Goal: Connect with others: Establish contact or relationships with other users

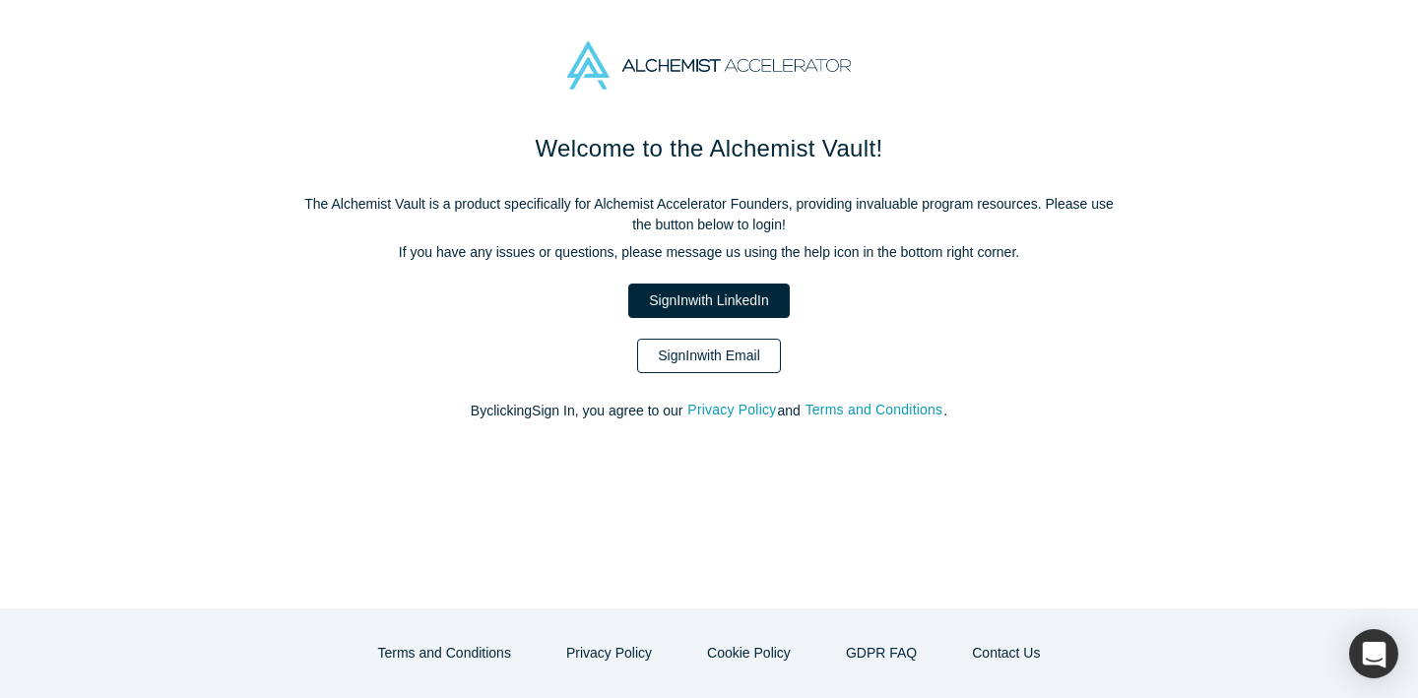
click at [765, 352] on link "Sign In with Email" at bounding box center [709, 356] width 144 height 34
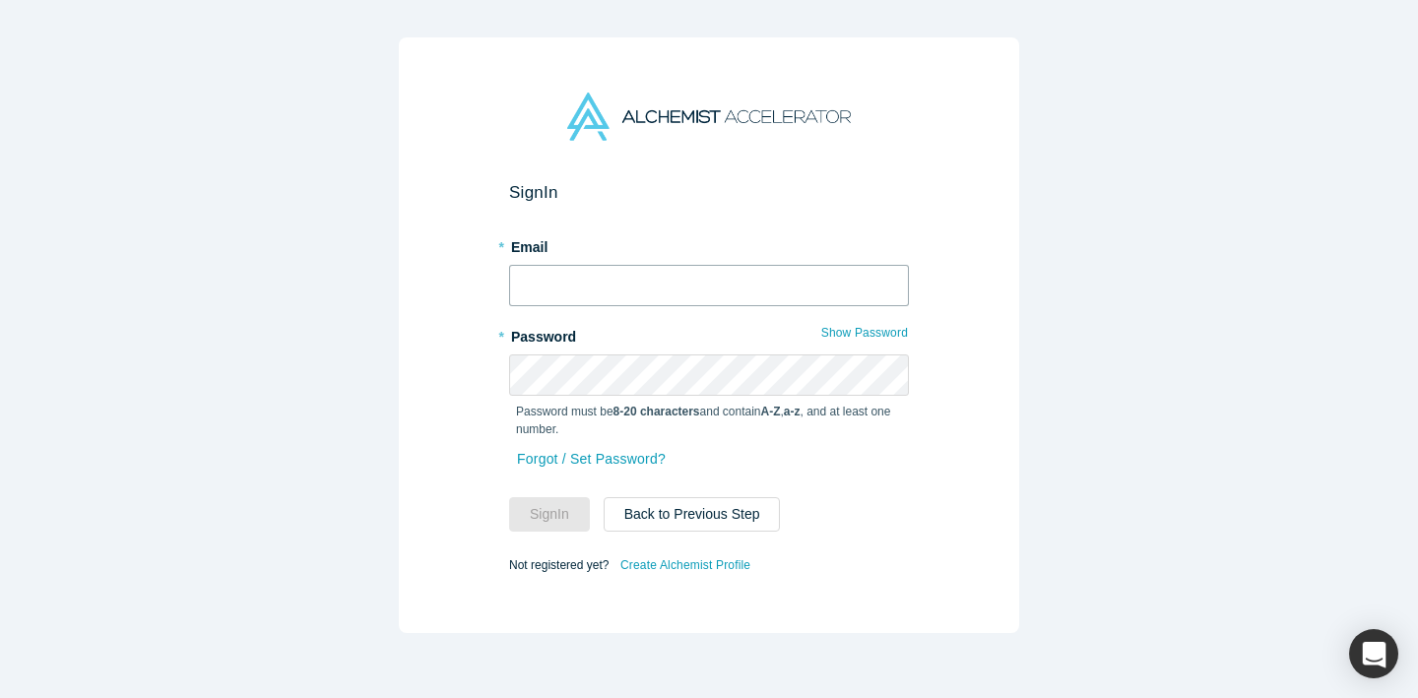
click at [664, 293] on input "text" at bounding box center [709, 285] width 400 height 41
type input "[EMAIL_ADDRESS][DOMAIN_NAME]"
click at [509, 497] on button "Sign In" at bounding box center [549, 514] width 81 height 34
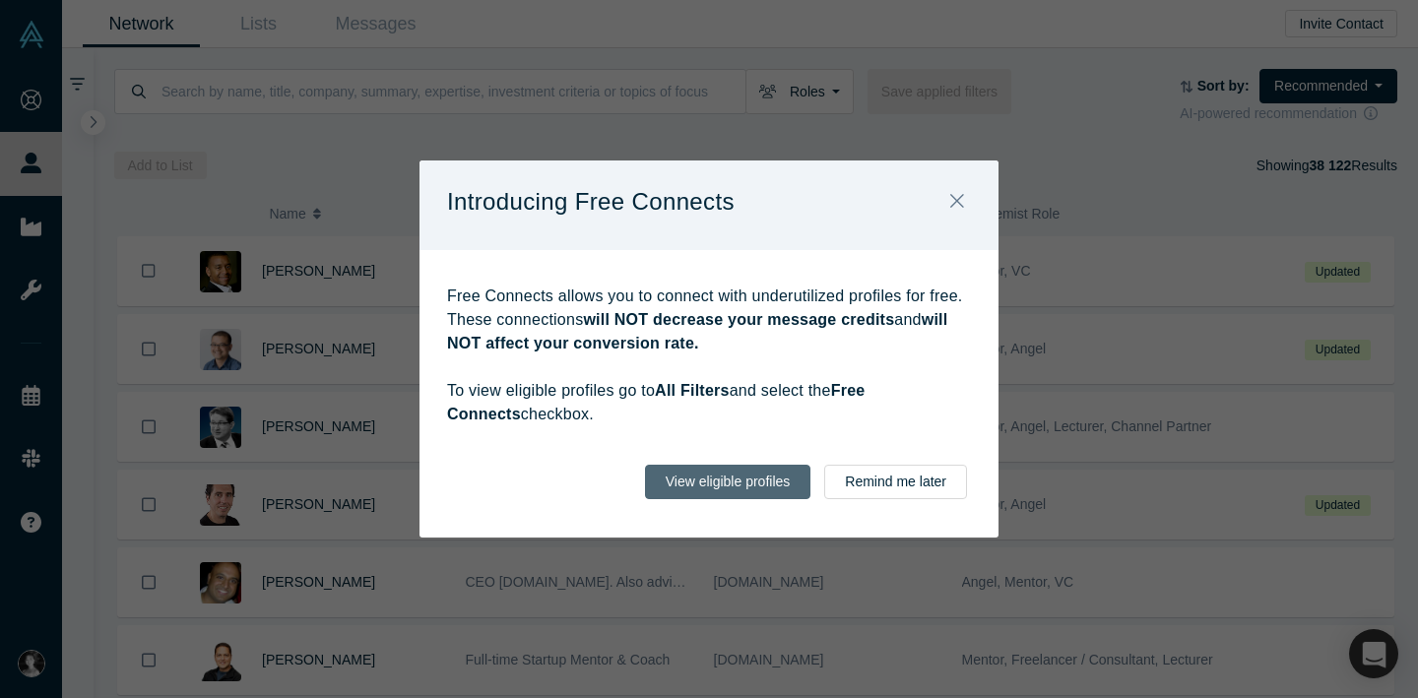
click at [705, 488] on button "View eligible profiles" at bounding box center [728, 482] width 166 height 34
